Goal: Navigation & Orientation: Find specific page/section

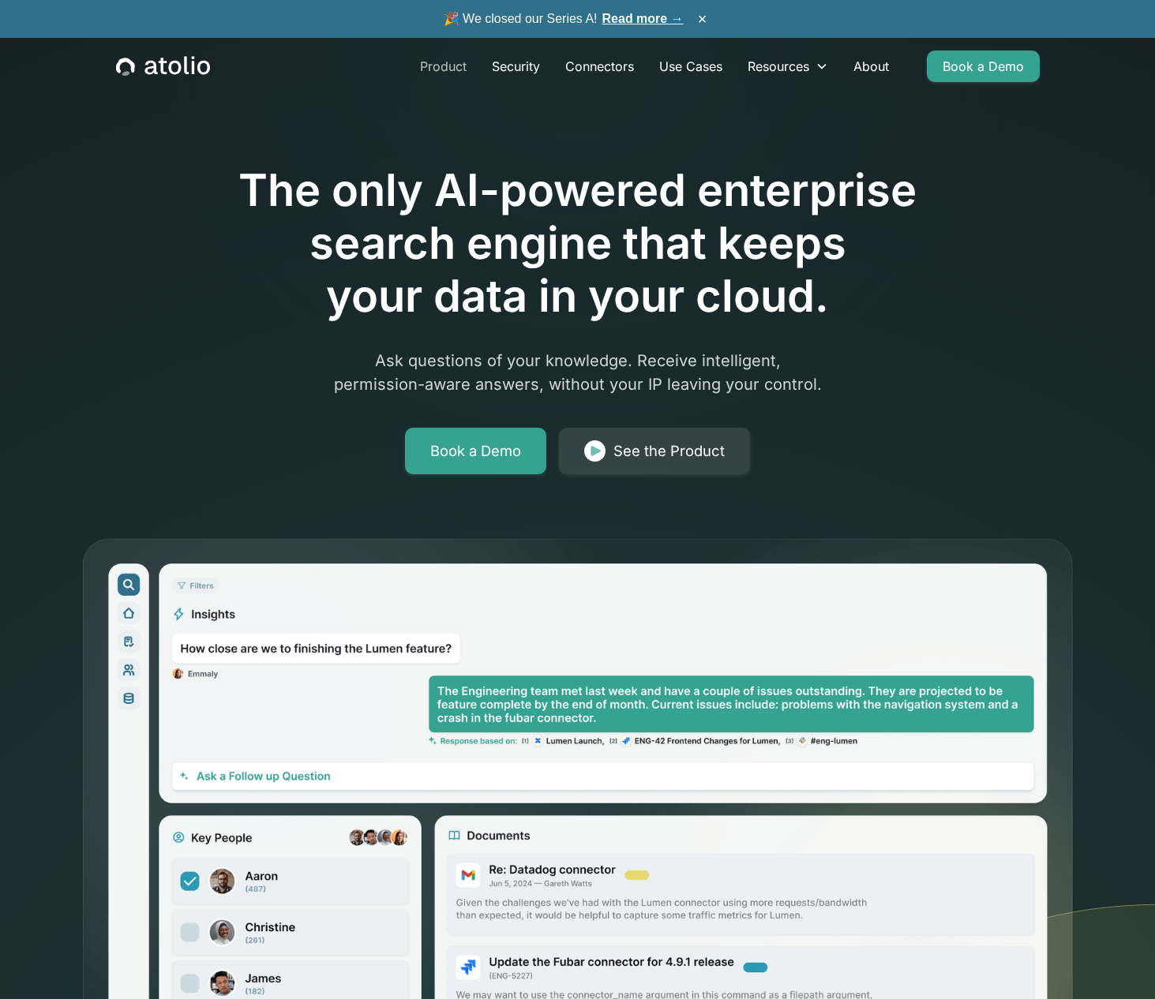
click at [454, 73] on link "Product" at bounding box center [443, 67] width 72 height 32
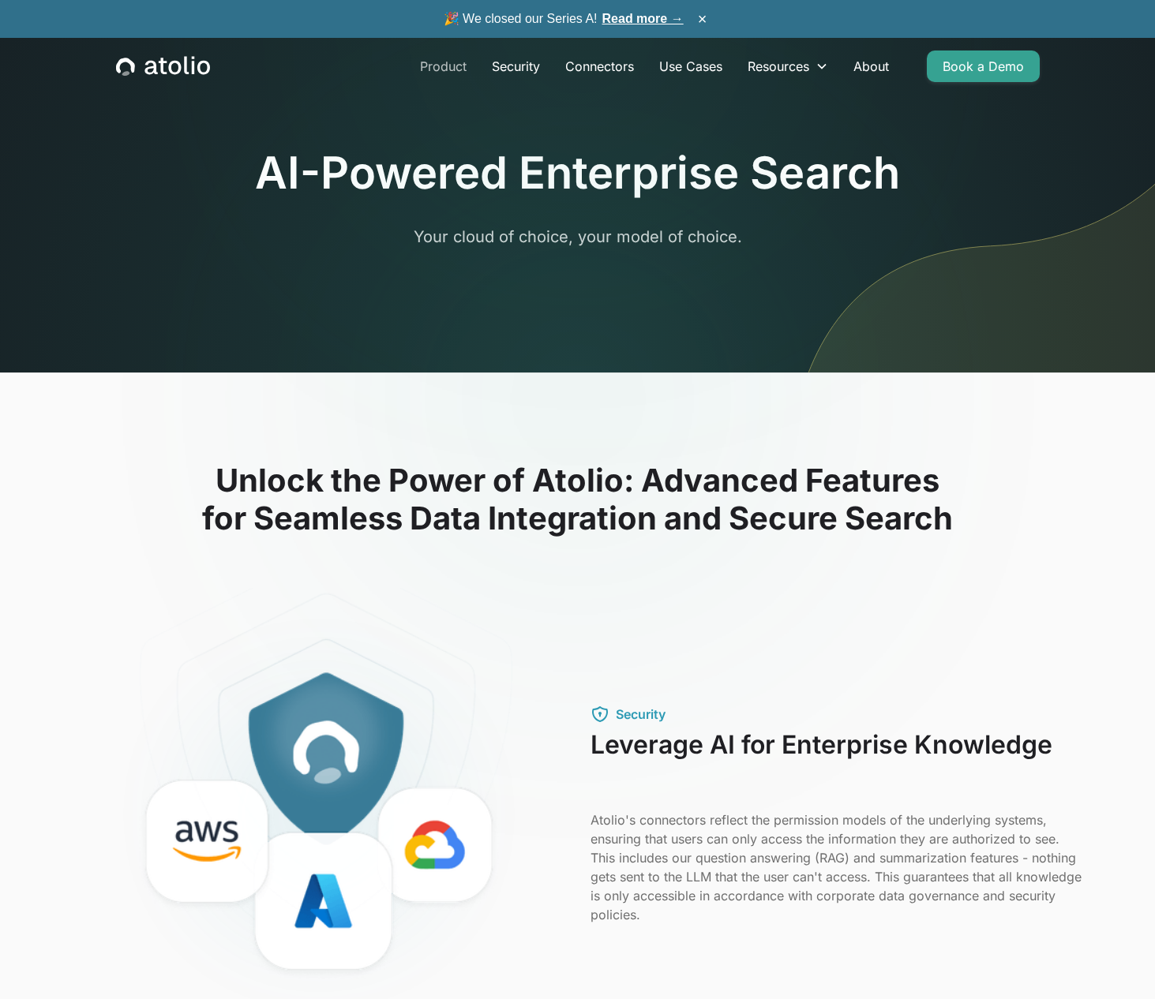
click at [452, 64] on link "Product" at bounding box center [443, 67] width 72 height 32
click at [177, 50] on div "Product Security Connectors Use Cases Resources Blog Podcast Case Studies Docum…" at bounding box center [577, 66] width 961 height 57
click at [177, 58] on icon "home" at bounding box center [163, 66] width 94 height 21
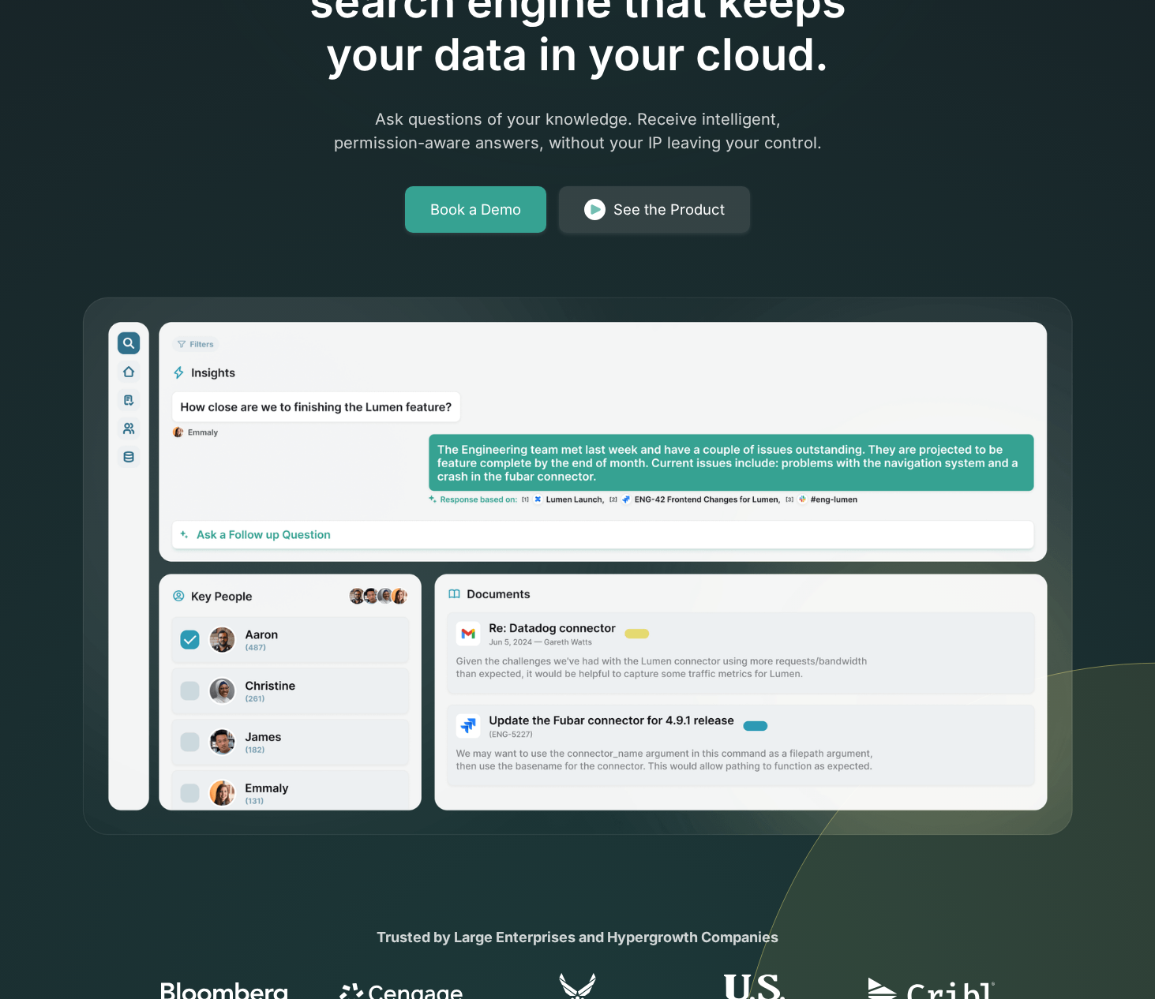
scroll to position [245, 0]
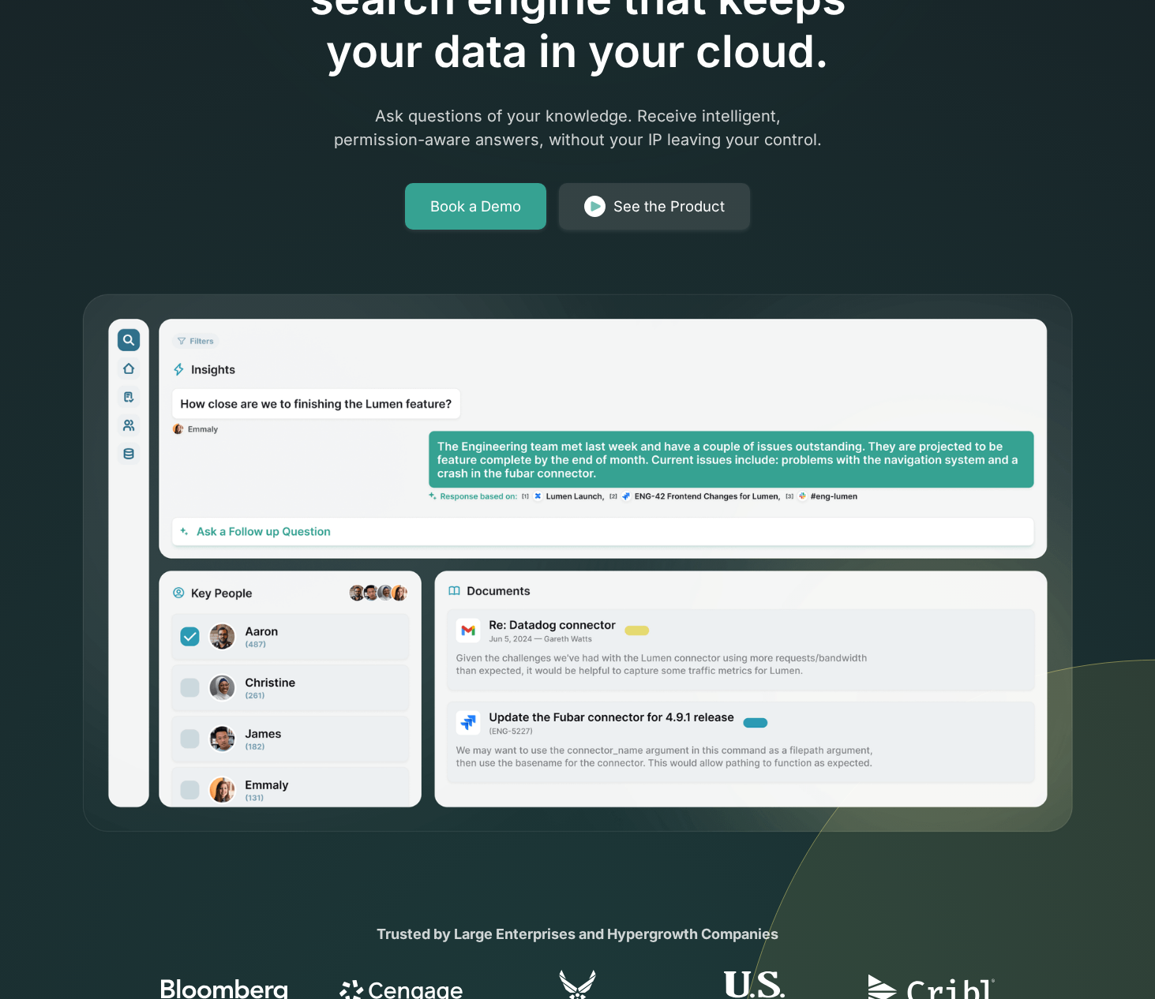
click at [395, 416] on img at bounding box center [578, 564] width 994 height 542
click at [368, 401] on img at bounding box center [578, 564] width 994 height 542
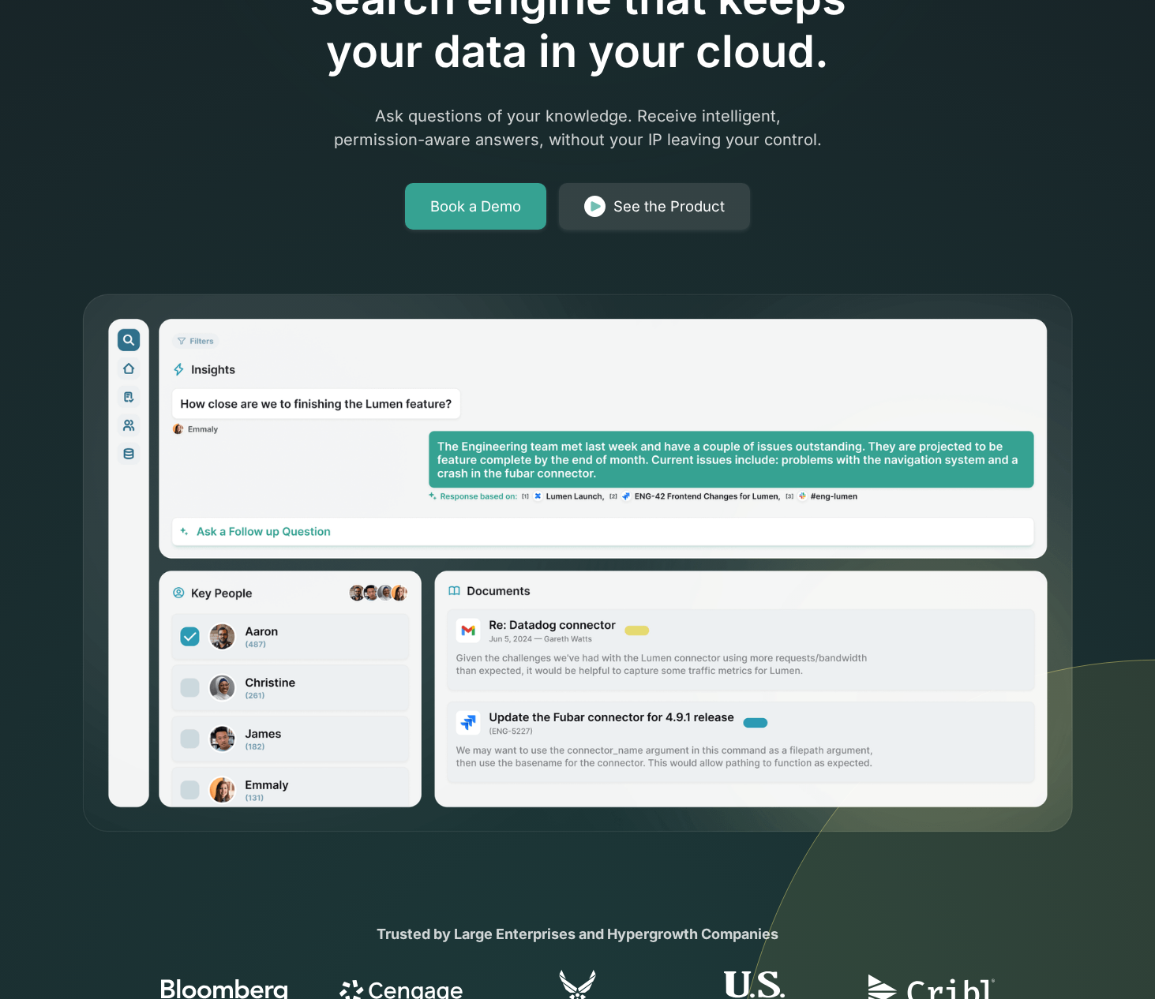
click at [368, 401] on img at bounding box center [578, 564] width 994 height 542
click at [406, 471] on img at bounding box center [578, 564] width 994 height 542
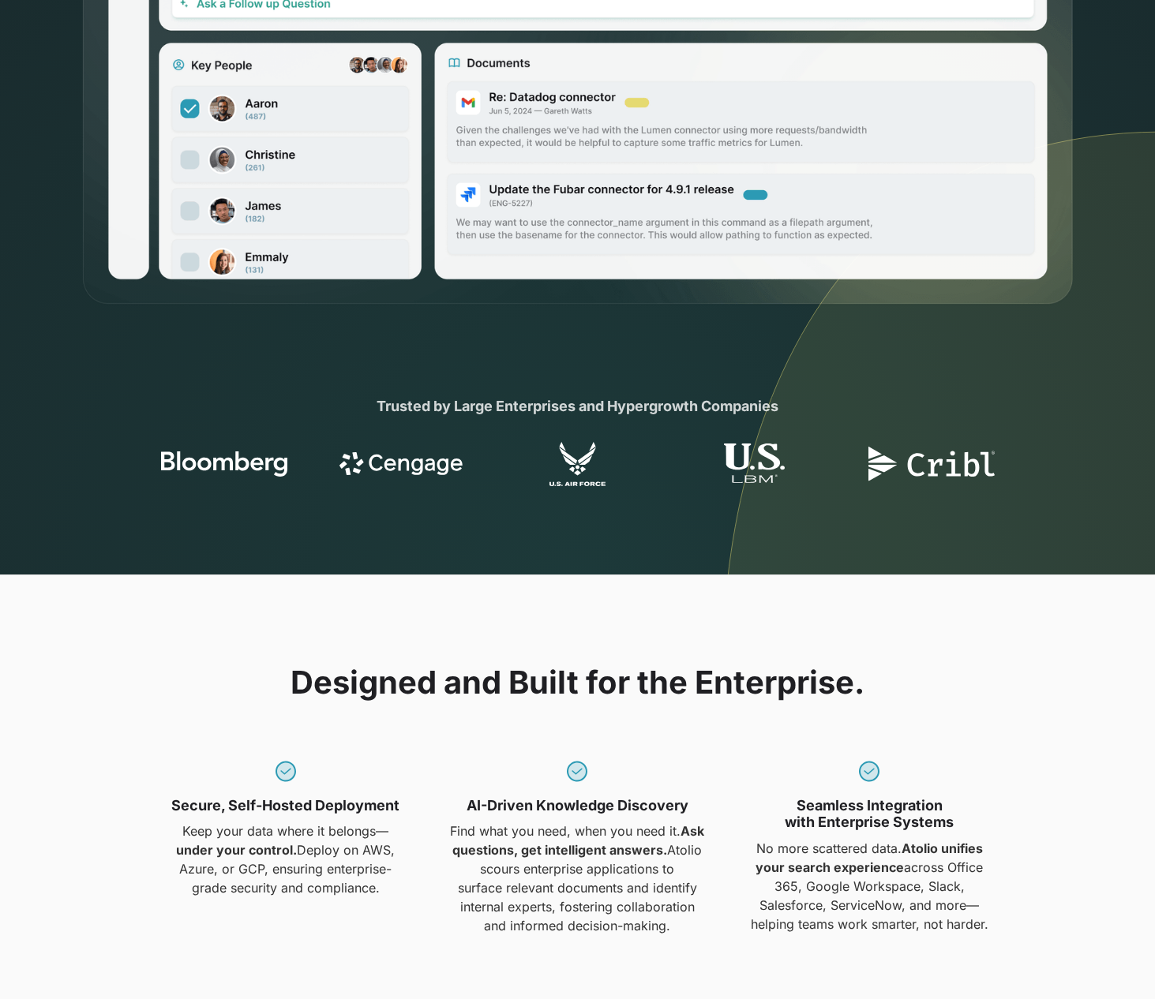
scroll to position [774, 0]
